Goal: Task Accomplishment & Management: Use online tool/utility

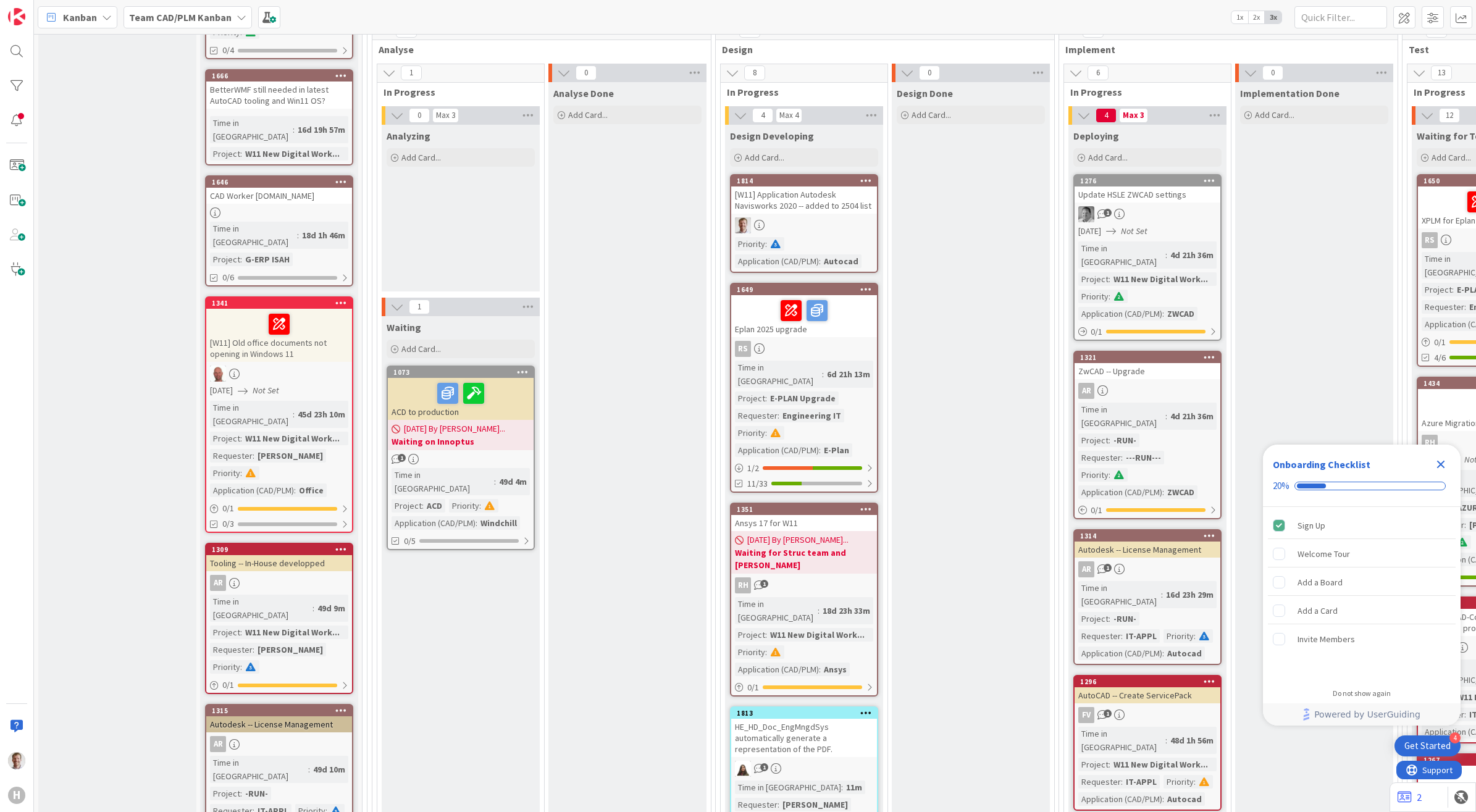
scroll to position [772, 0]
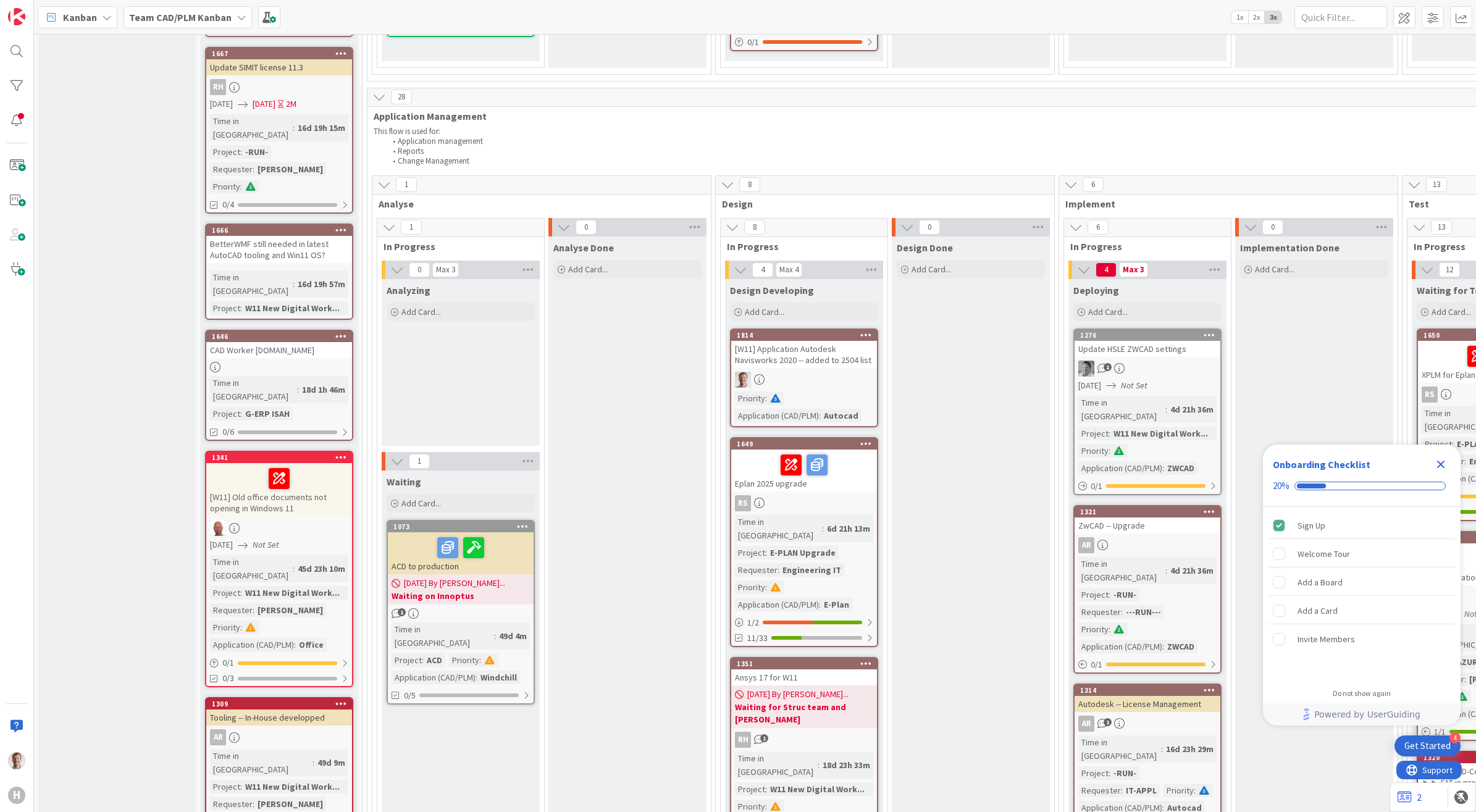
click at [808, 342] on link "1814 [W11] Application Autodesk Navisworks 2020 -- added to 2504 list Priority …" at bounding box center [803, 378] width 148 height 98
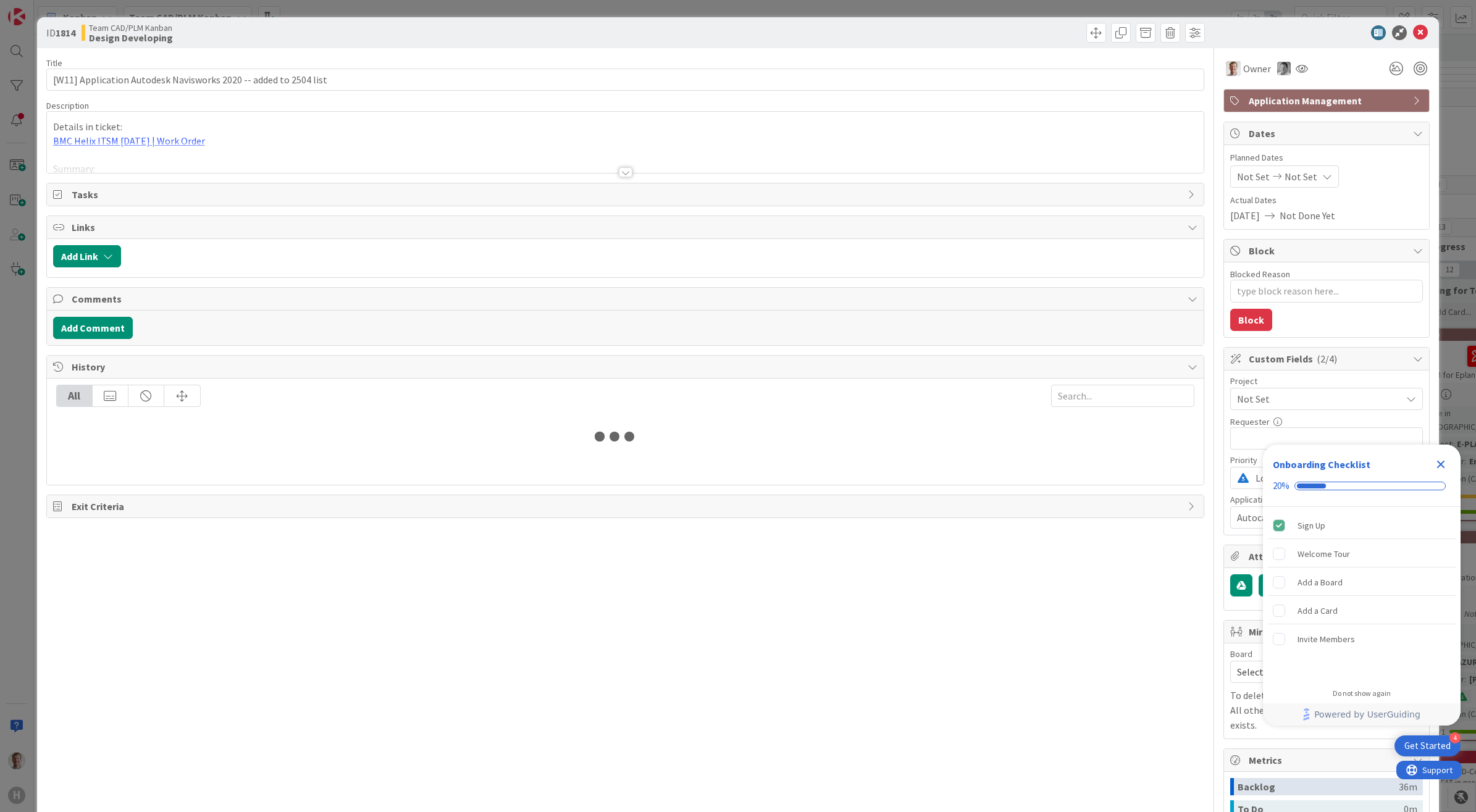
type textarea "x"
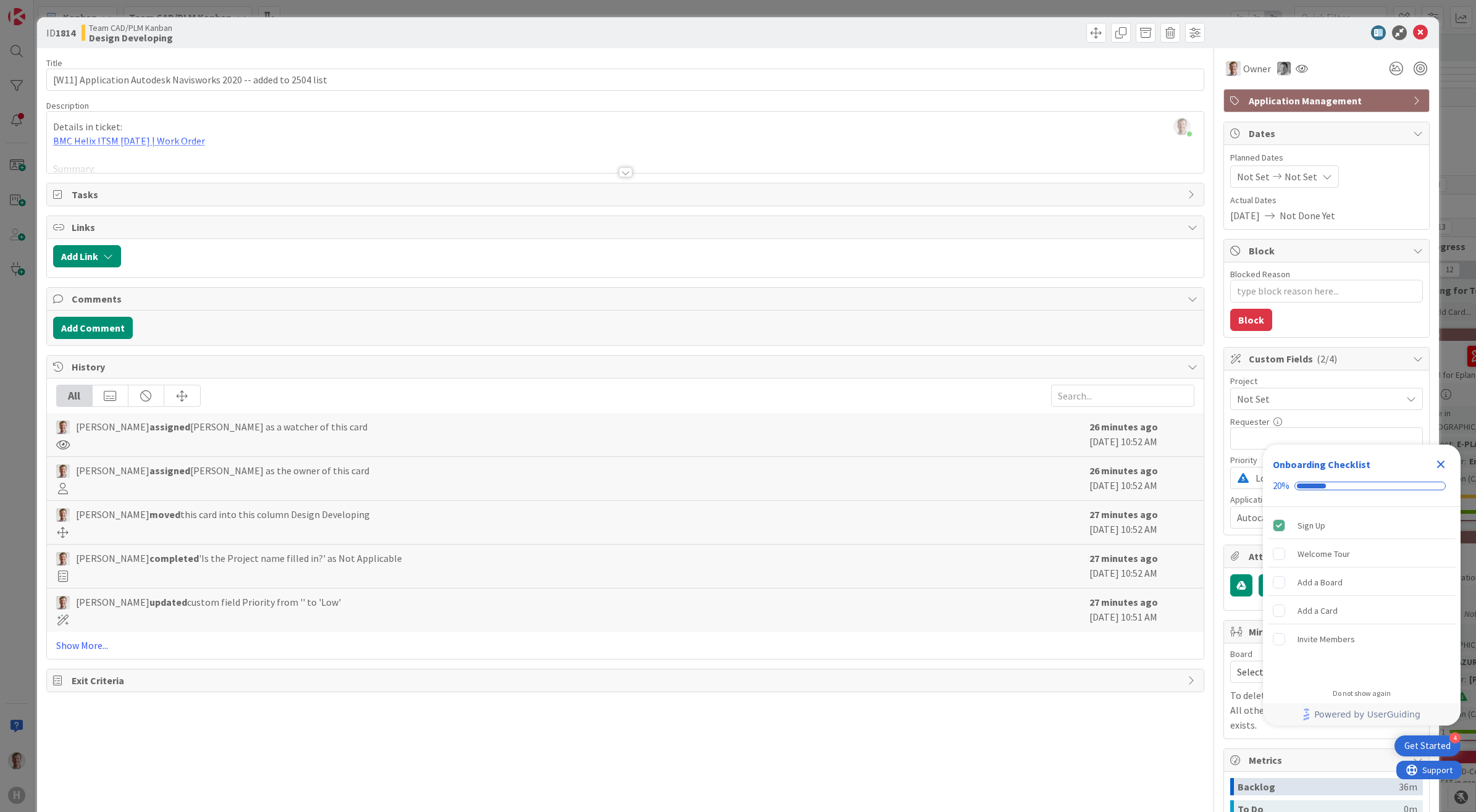
click at [621, 166] on div at bounding box center [626, 157] width 1157 height 31
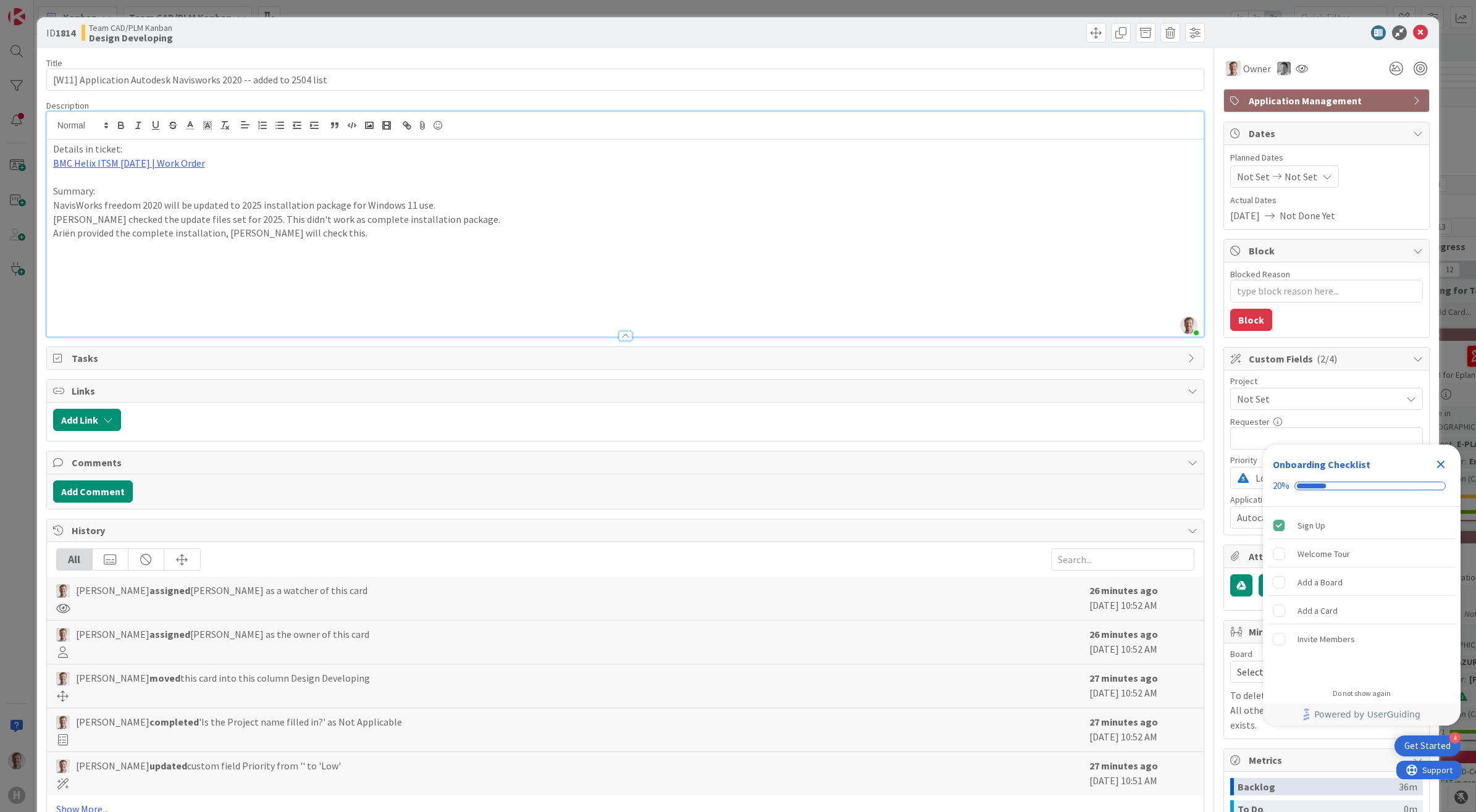
click at [313, 239] on p "Ariën provided the complete installation, [PERSON_NAME] will check this." at bounding box center [625, 233] width 1145 height 14
click at [561, 227] on p "Ariën provided the complete installation, [PERSON_NAME] will check this when th…" at bounding box center [625, 233] width 1145 height 14
click at [1413, 31] on icon at bounding box center [1420, 33] width 15 height 15
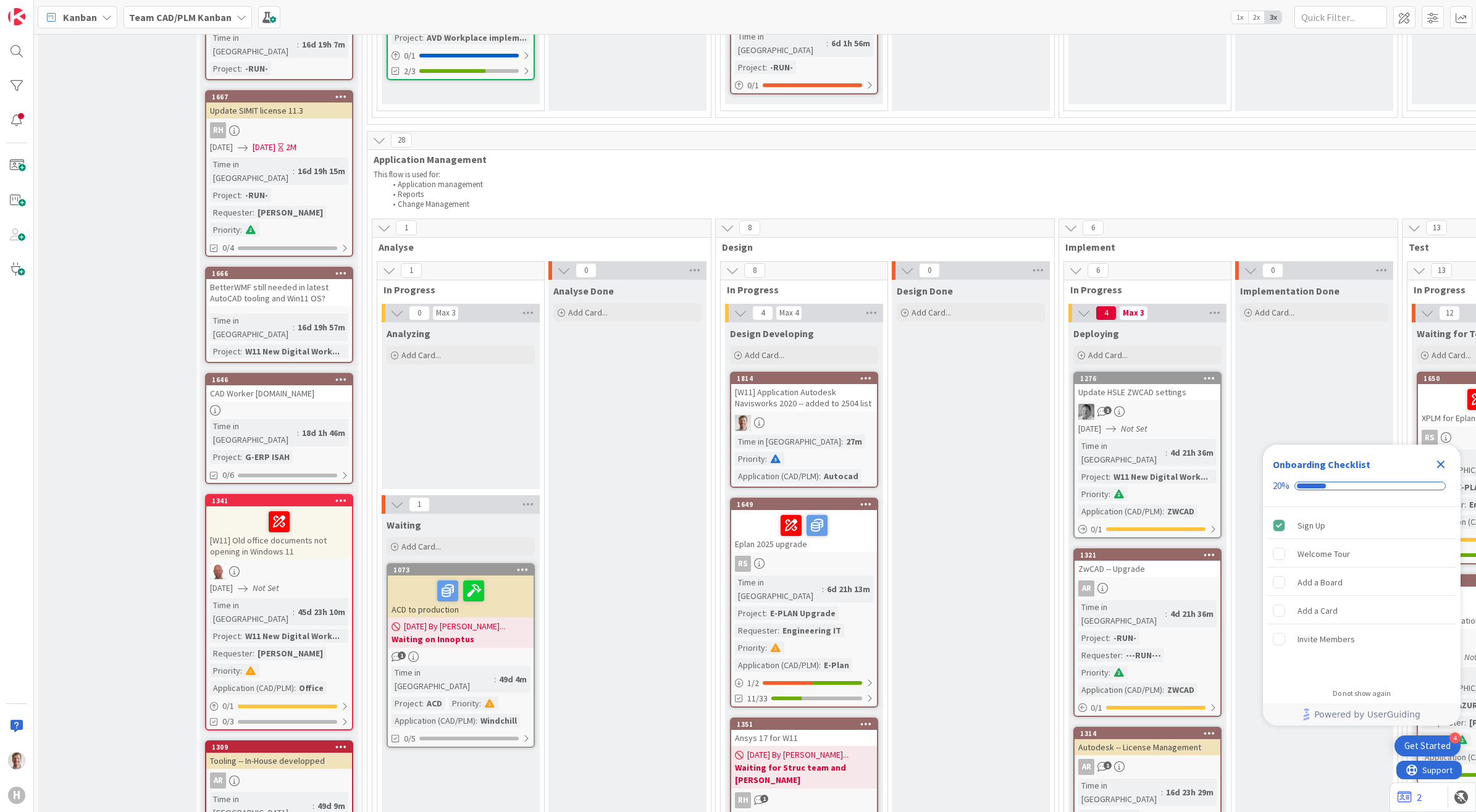
scroll to position [618, 0]
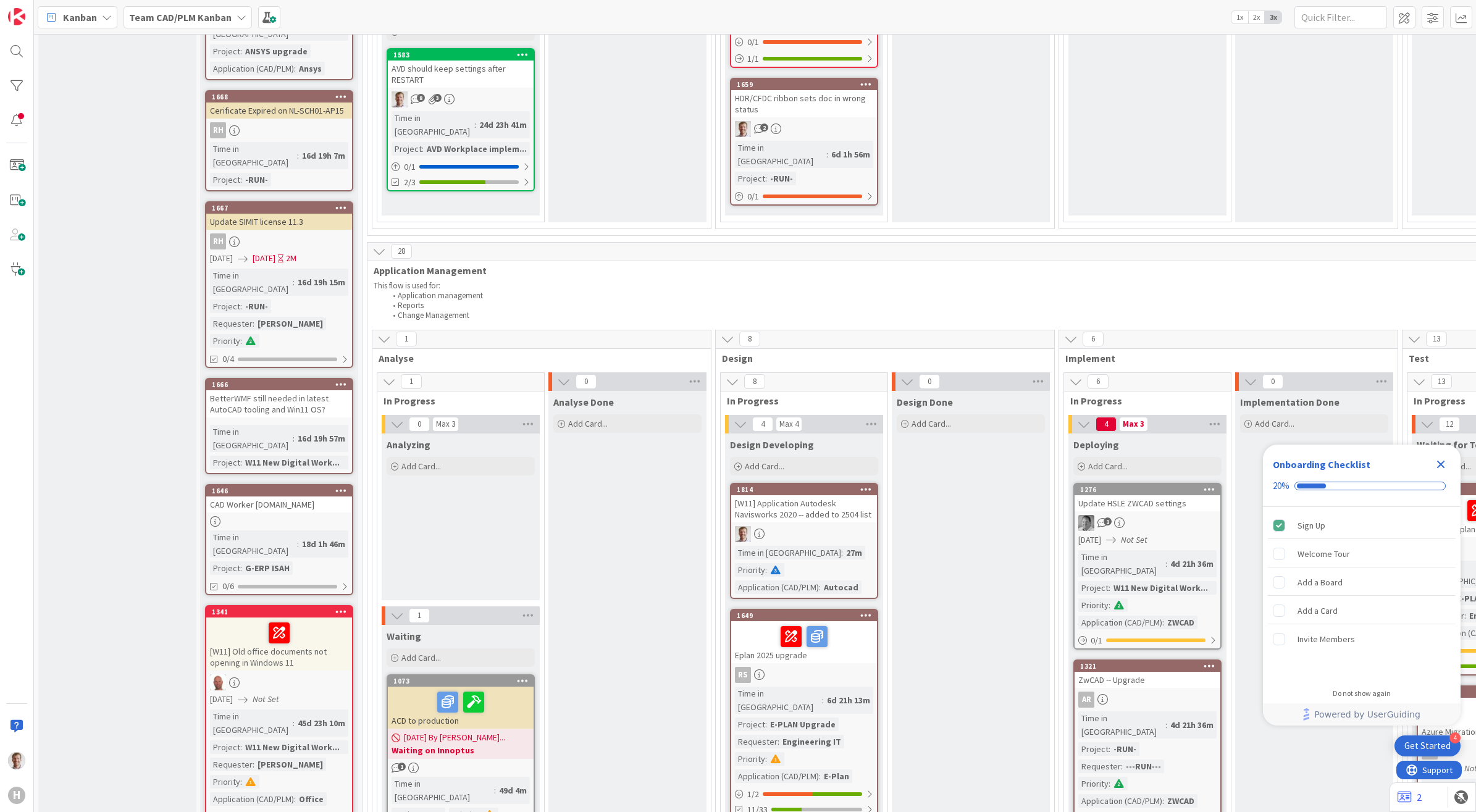
click at [798, 495] on div "[W11] Application Autodesk Navisworks 2020 -- added to 2504 list" at bounding box center [804, 509] width 146 height 27
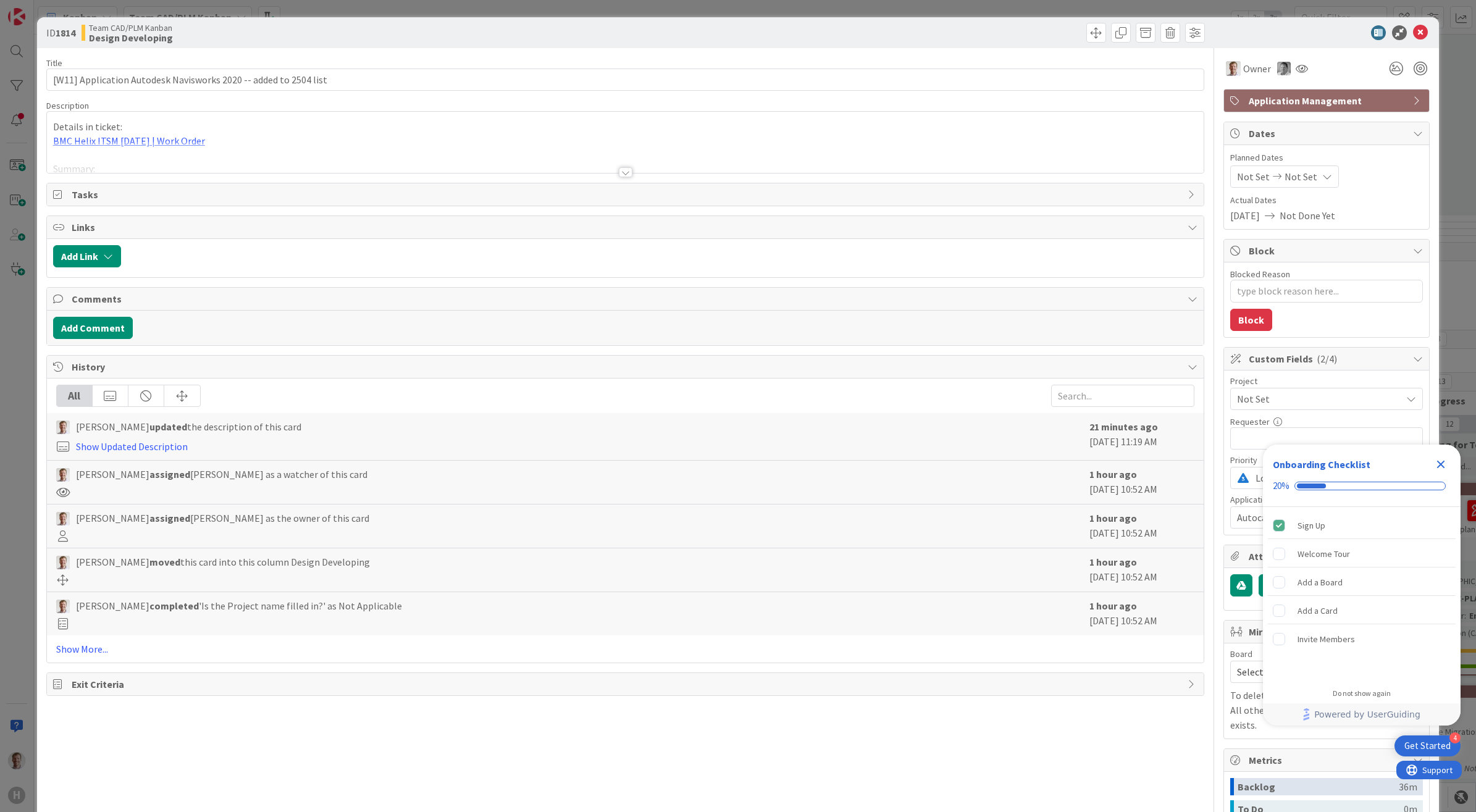
type textarea "x"
click at [618, 171] on div at bounding box center [625, 172] width 14 height 10
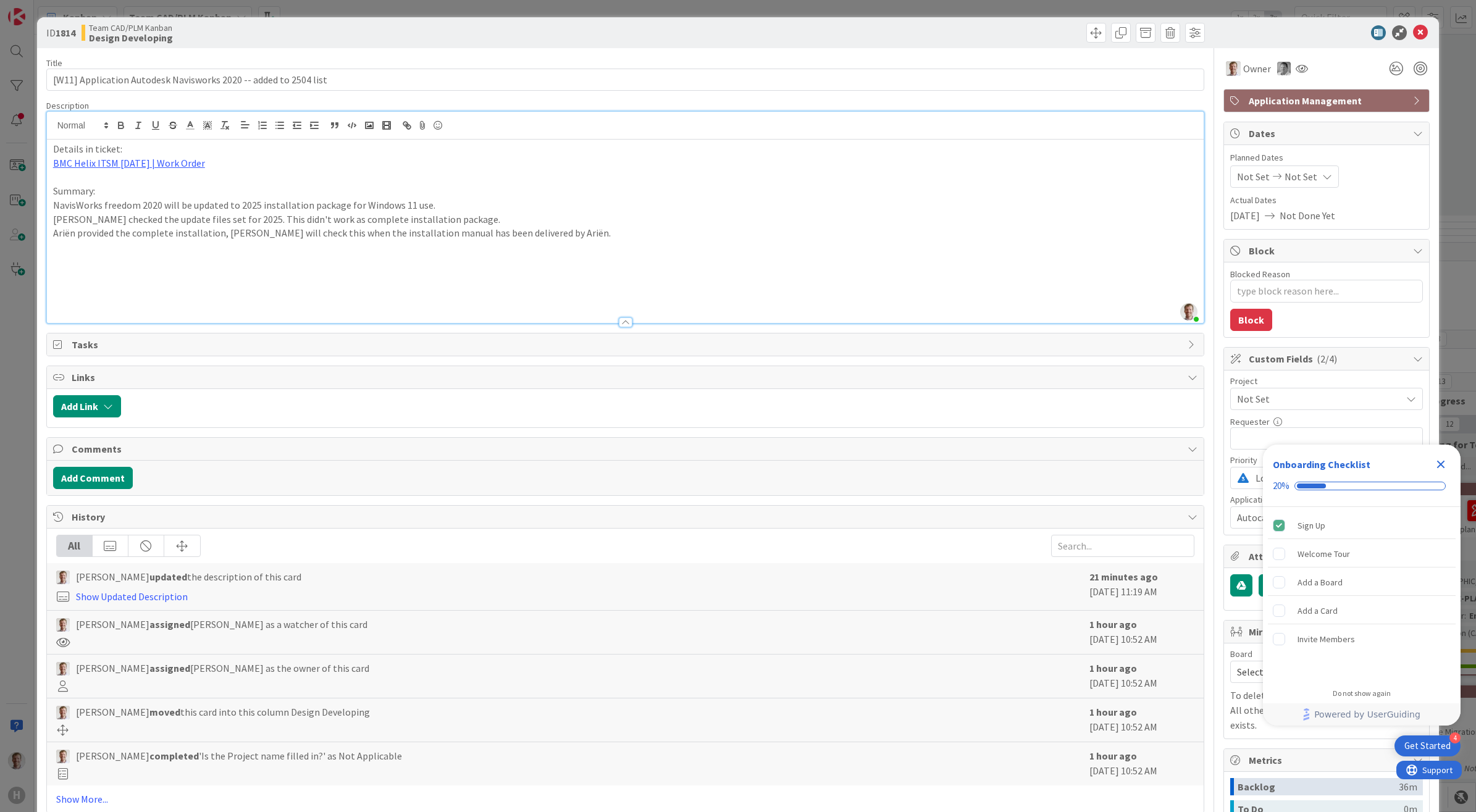
drag, startPoint x: 218, startPoint y: 237, endPoint x: 217, endPoint y: 250, distance: 13.0
click at [218, 239] on p "Ariën provided the complete installation, [PERSON_NAME] will check this when th…" at bounding box center [625, 233] width 1145 height 14
type textarea "x"
click at [1413, 32] on icon at bounding box center [1420, 33] width 15 height 15
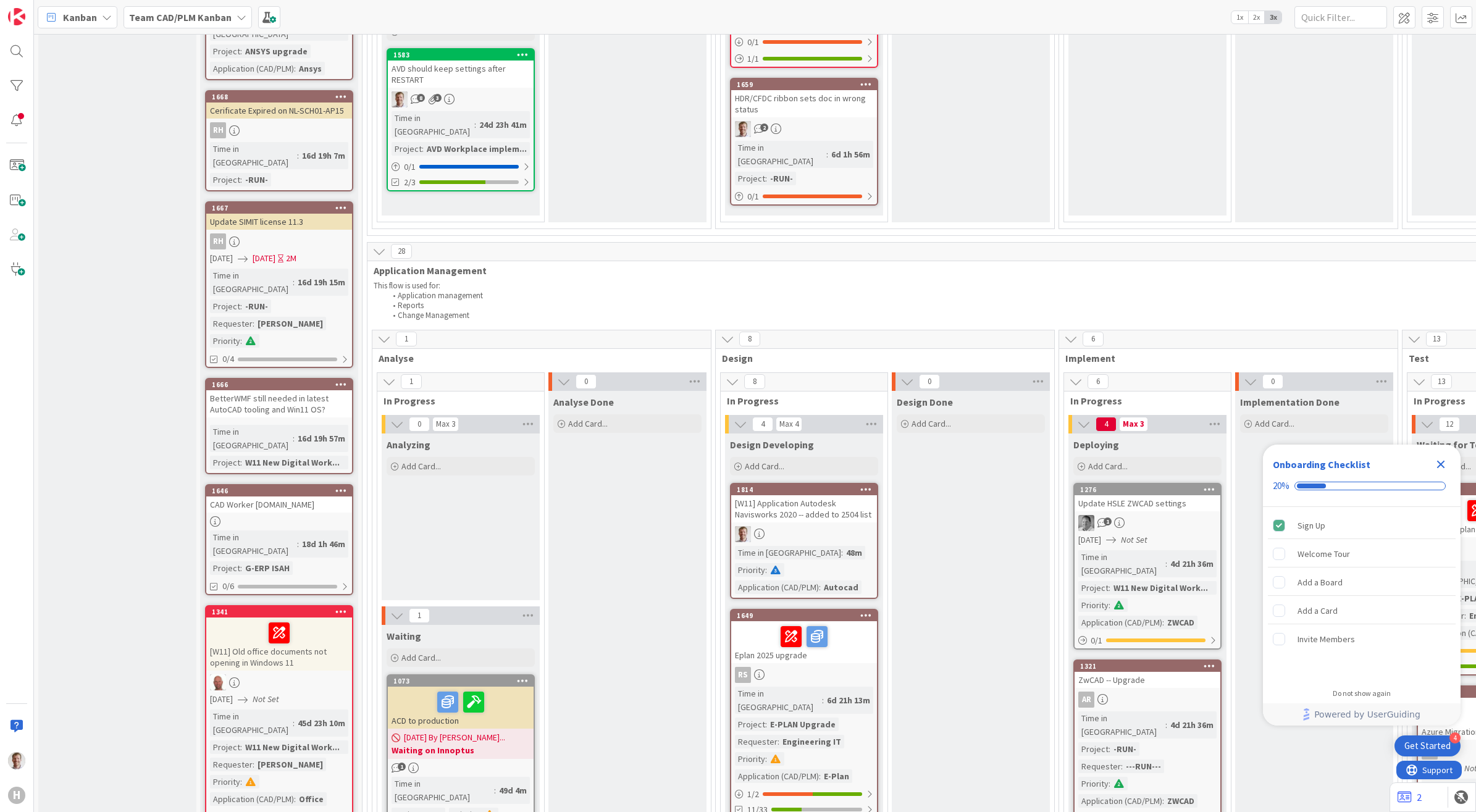
click at [1008, 264] on span "Application Management" at bounding box center [1395, 270] width 2043 height 12
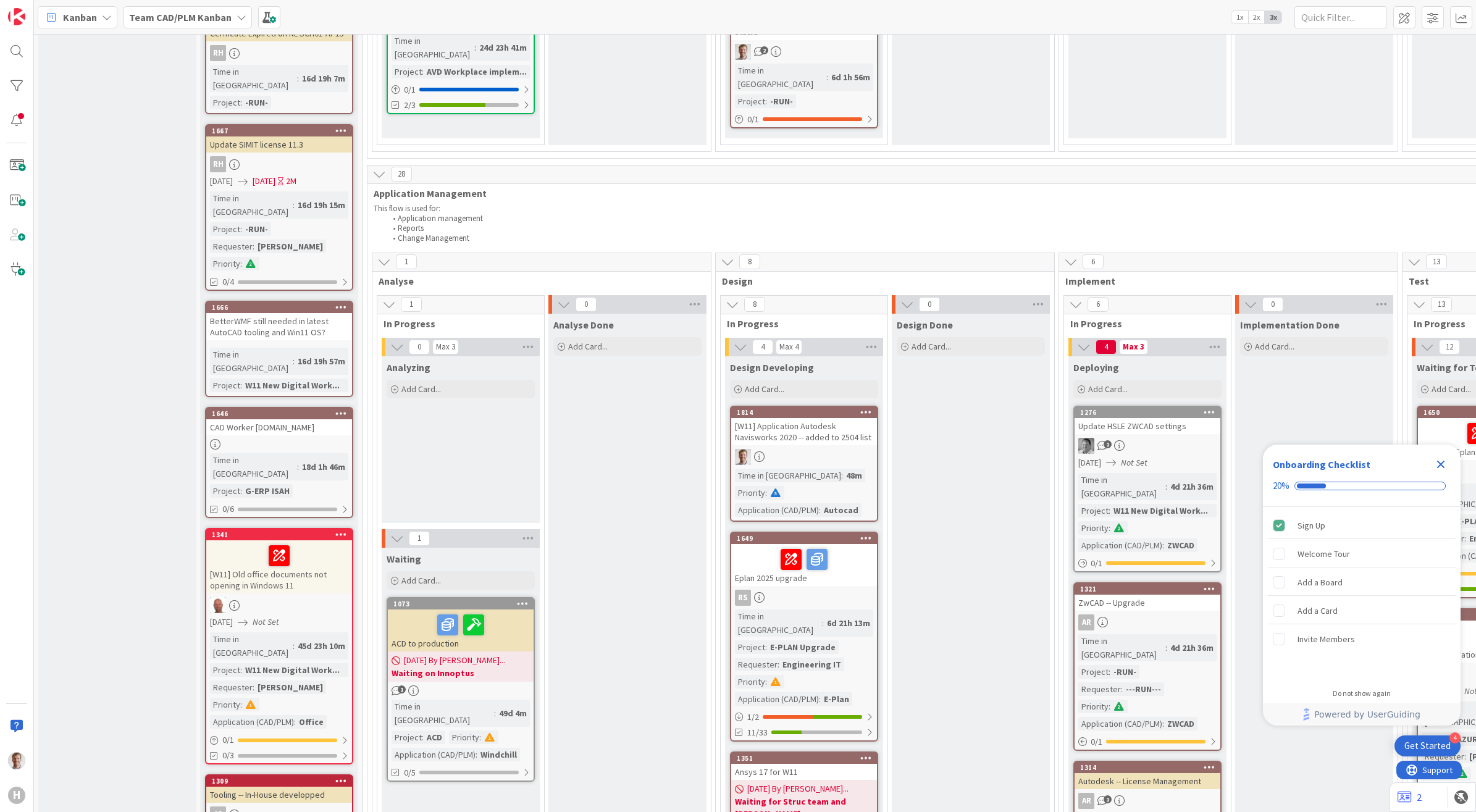
scroll to position [849, 0]
